Goal: Task Accomplishment & Management: Manage account settings

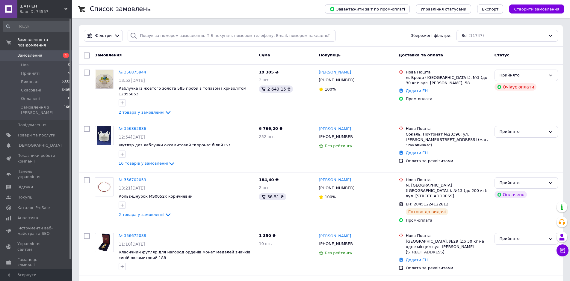
click at [464, 35] on div "Всі (11747)" at bounding box center [508, 36] width 102 height 12
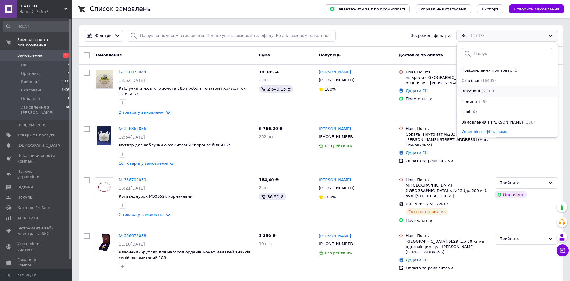
scroll to position [31, 0]
click at [468, 102] on span "Прийняті" at bounding box center [471, 101] width 19 height 6
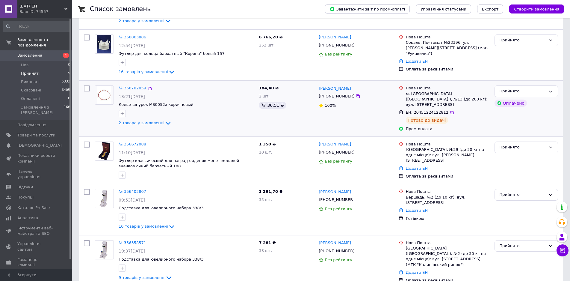
scroll to position [23, 0]
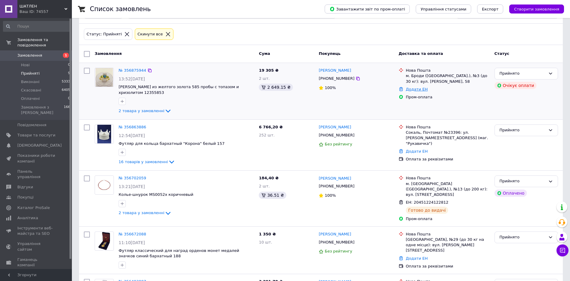
click at [412, 89] on link "Додати ЕН" at bounding box center [417, 89] width 22 height 4
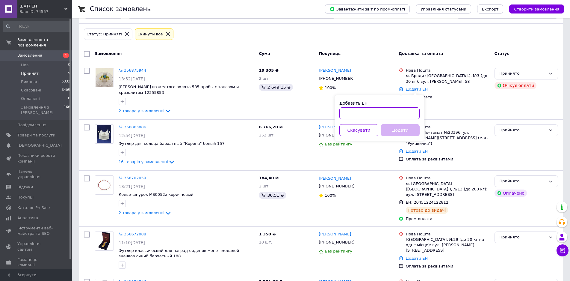
click at [357, 114] on input "Добавить ЕН" at bounding box center [379, 113] width 80 height 12
type input "20451225143781"
drag, startPoint x: 394, startPoint y: 132, endPoint x: 501, endPoint y: 73, distance: 122.8
click at [394, 132] on button "Додати" at bounding box center [400, 130] width 39 height 12
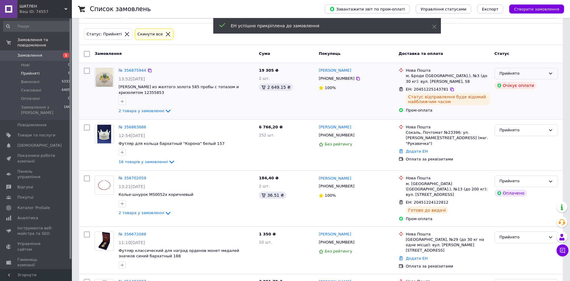
click at [502, 73] on div "Прийнято" at bounding box center [523, 73] width 46 height 6
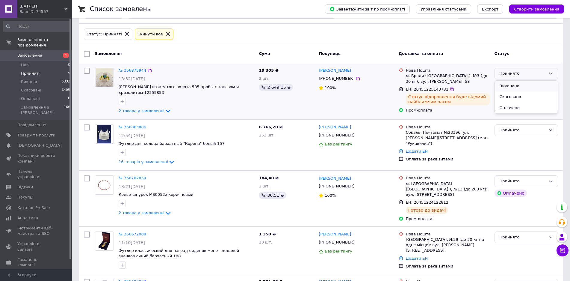
click at [503, 85] on li "Виконано" at bounding box center [526, 86] width 63 height 11
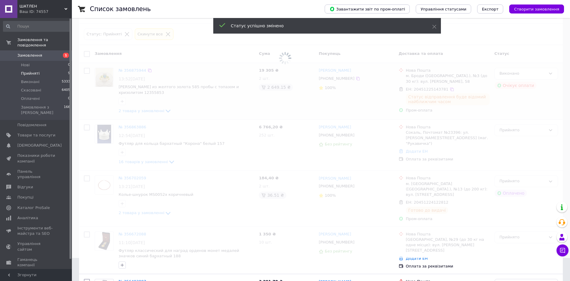
click at [364, 105] on span at bounding box center [285, 117] width 570 height 281
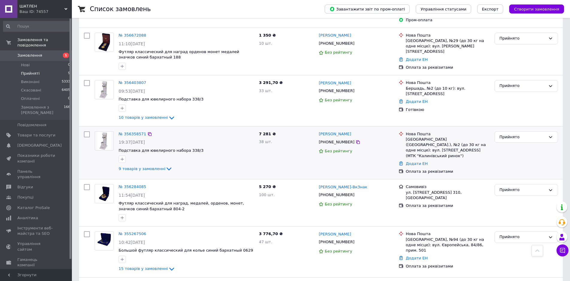
scroll to position [207, 0]
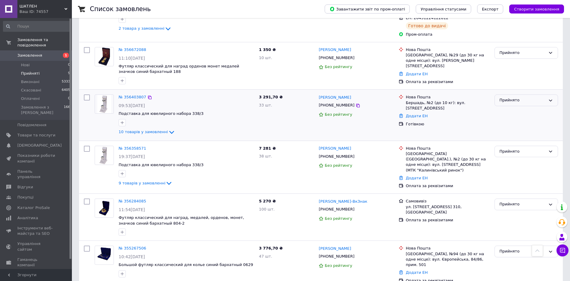
click at [527, 97] on div "Прийнято" at bounding box center [523, 100] width 46 height 6
click at [514, 107] on li "Виконано" at bounding box center [526, 112] width 63 height 11
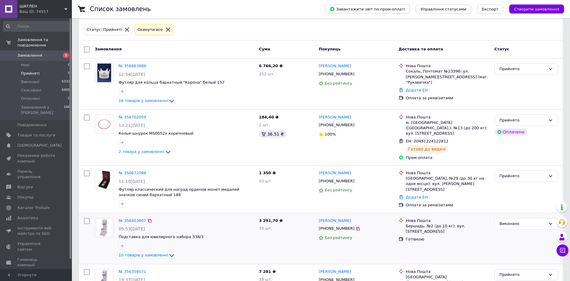
scroll to position [2, 0]
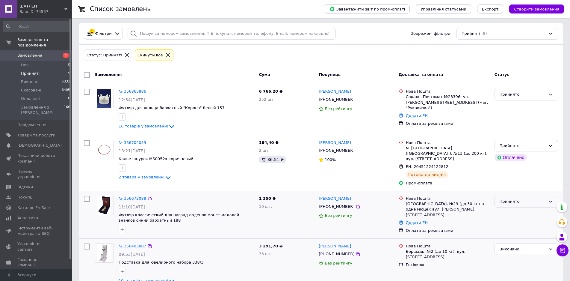
click at [514, 198] on div "Прийнято" at bounding box center [523, 201] width 46 height 6
click at [513, 209] on li "Виконано" at bounding box center [526, 213] width 63 height 11
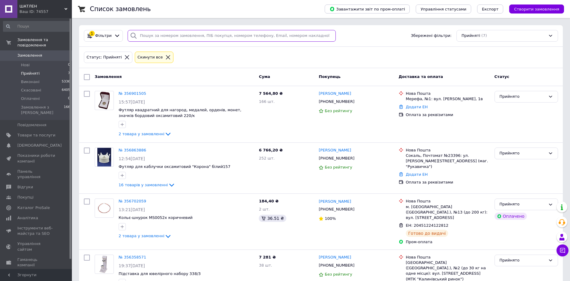
click at [163, 35] on input "search" at bounding box center [232, 36] width 208 height 12
click at [124, 57] on icon at bounding box center [126, 57] width 5 height 5
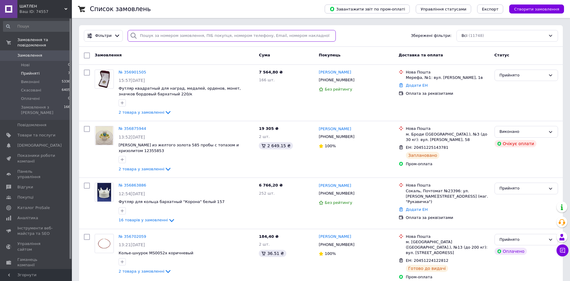
click at [146, 36] on input "search" at bounding box center [232, 36] width 208 height 12
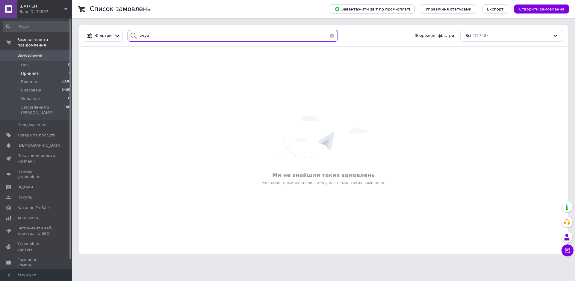
type input "zvyb"
click at [330, 34] on button "button" at bounding box center [332, 36] width 12 height 12
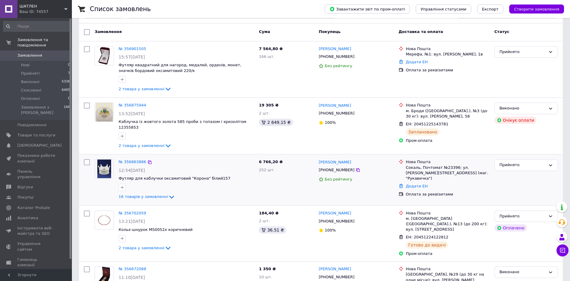
scroll to position [60, 0]
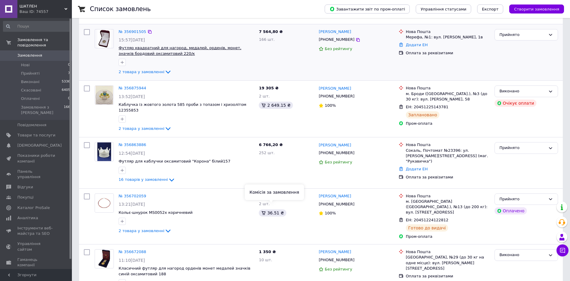
scroll to position [30, 0]
